Goal: Find specific page/section: Find specific page/section

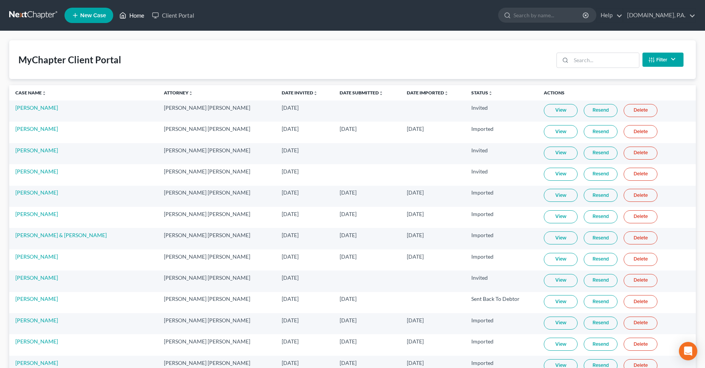
drag, startPoint x: 132, startPoint y: 11, endPoint x: 161, endPoint y: 2, distance: 30.5
click at [132, 11] on link "Home" at bounding box center [131, 15] width 33 height 14
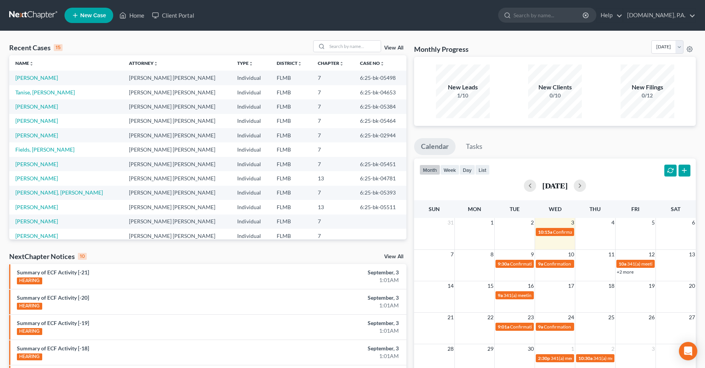
drag, startPoint x: 395, startPoint y: 46, endPoint x: 399, endPoint y: 46, distance: 4.2
click at [395, 46] on link "View All" at bounding box center [393, 47] width 19 height 5
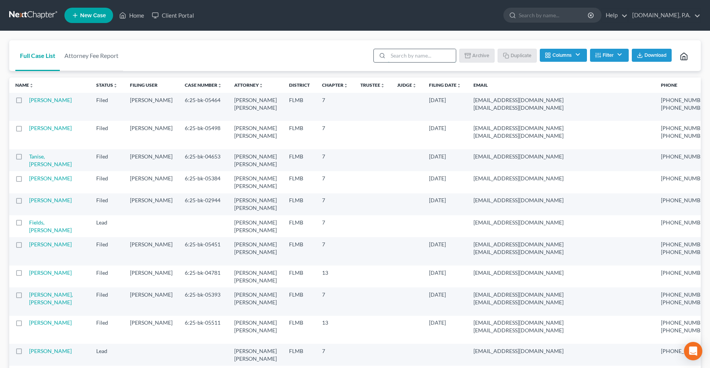
click at [416, 58] on input "search" at bounding box center [422, 55] width 68 height 13
type input "e"
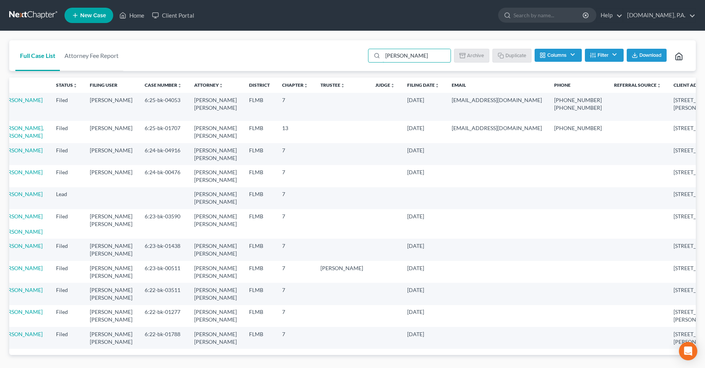
scroll to position [0, 54]
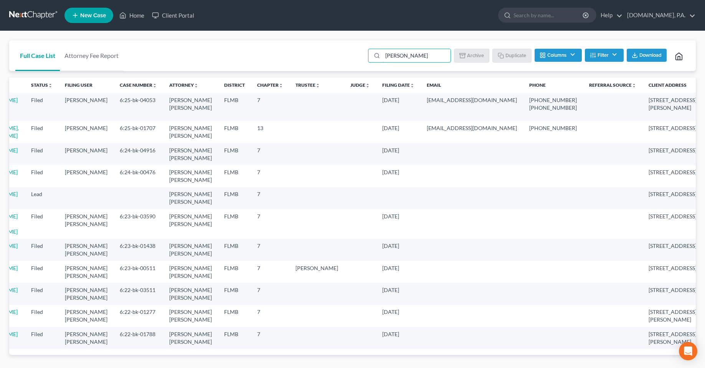
drag, startPoint x: 635, startPoint y: 119, endPoint x: 449, endPoint y: 129, distance: 186.3
click at [430, 121] on tr "[PERSON_NAME] Bankruptcy Filed (archived) [PERSON_NAME] 6:25-bk-04053 [PERSON_N…" at bounding box center [379, 107] width 848 height 28
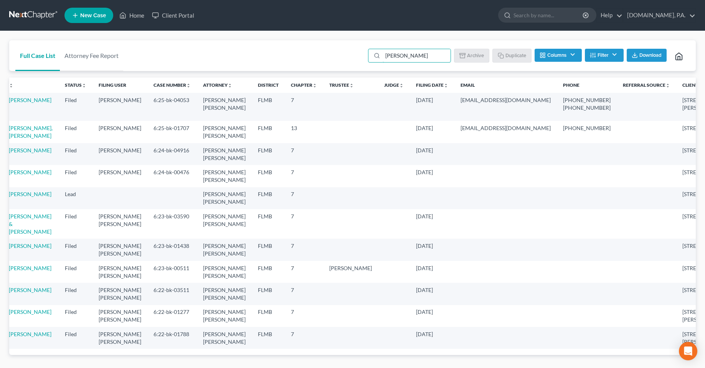
scroll to position [0, 0]
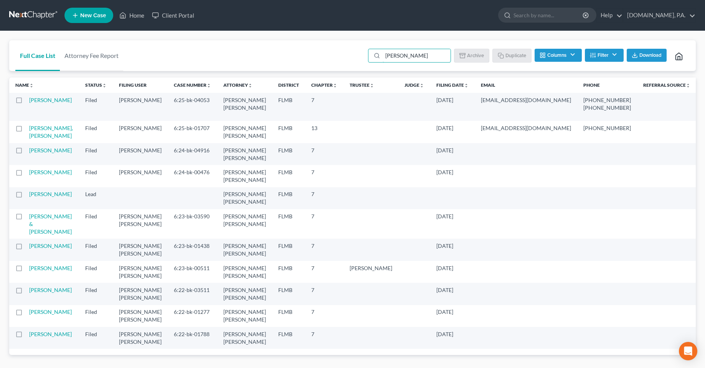
drag, startPoint x: 25, startPoint y: 117, endPoint x: 237, endPoint y: 129, distance: 212.5
click at [237, 121] on tr "[PERSON_NAME] Bankruptcy Filed (archived) [PERSON_NAME] 6:25-bk-04053 [PERSON_N…" at bounding box center [433, 107] width 848 height 28
click at [390, 61] on input "[PERSON_NAME]" at bounding box center [416, 55] width 68 height 13
click at [408, 50] on input "[PERSON_NAME]" at bounding box center [416, 55] width 68 height 13
click at [403, 53] on input "[PERSON_NAME]" at bounding box center [416, 55] width 68 height 13
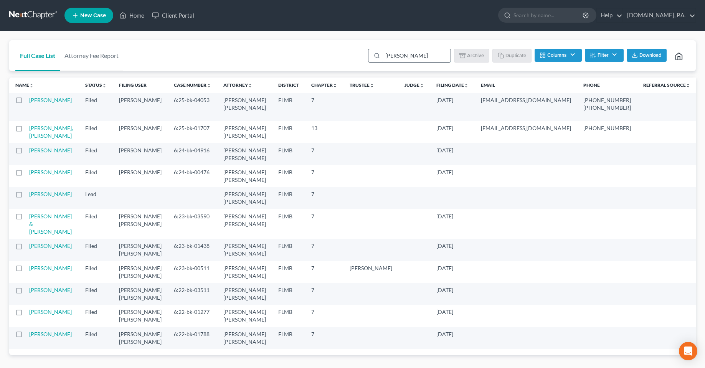
click at [403, 53] on input "[PERSON_NAME]" at bounding box center [416, 55] width 68 height 13
type input "[GEOGRAPHIC_DATA]"
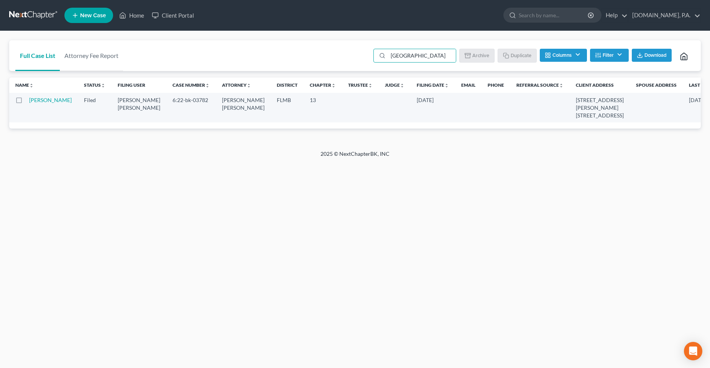
click at [361, 213] on div "Home New Case Client Portal [DOMAIN_NAME], P.A. [PERSON_NAME][EMAIL_ADDRESS][DO…" at bounding box center [355, 184] width 710 height 368
drag, startPoint x: 311, startPoint y: 147, endPoint x: 415, endPoint y: 152, distance: 104.1
click at [415, 152] on div "Home New Case Client Portal [DOMAIN_NAME], P.A. [PERSON_NAME][EMAIL_ADDRESS][DO…" at bounding box center [355, 184] width 710 height 368
click at [415, 186] on div "Home New Case Client Portal [DOMAIN_NAME], P.A. [PERSON_NAME][EMAIL_ADDRESS][DO…" at bounding box center [355, 184] width 710 height 368
click at [335, 188] on div "Home New Case Client Portal [DOMAIN_NAME], P.A. [PERSON_NAME][EMAIL_ADDRESS][DO…" at bounding box center [355, 184] width 710 height 368
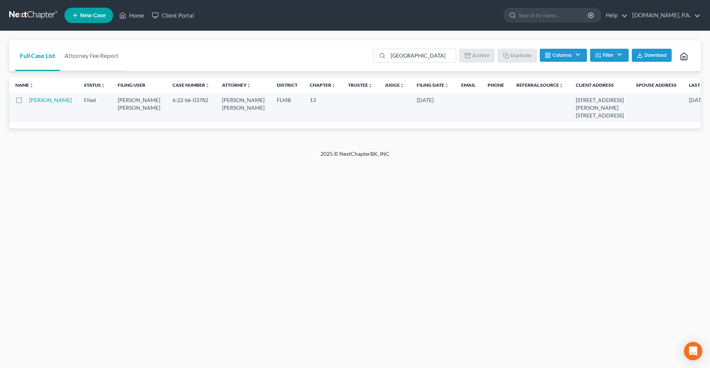
click at [407, 168] on div "Home New Case Client Portal [DOMAIN_NAME], P.A. [PERSON_NAME][EMAIL_ADDRESS][DO…" at bounding box center [355, 184] width 710 height 368
click at [293, 216] on div "Home New Case Client Portal [DOMAIN_NAME], P.A. [PERSON_NAME][EMAIL_ADDRESS][DO…" at bounding box center [355, 184] width 710 height 368
click at [272, 252] on div "Home New Case Client Portal [DOMAIN_NAME], P.A. [PERSON_NAME][EMAIL_ADDRESS][DO…" at bounding box center [355, 184] width 710 height 368
click at [132, 17] on link "Home" at bounding box center [131, 15] width 33 height 14
